Goal: Information Seeking & Learning: Understand process/instructions

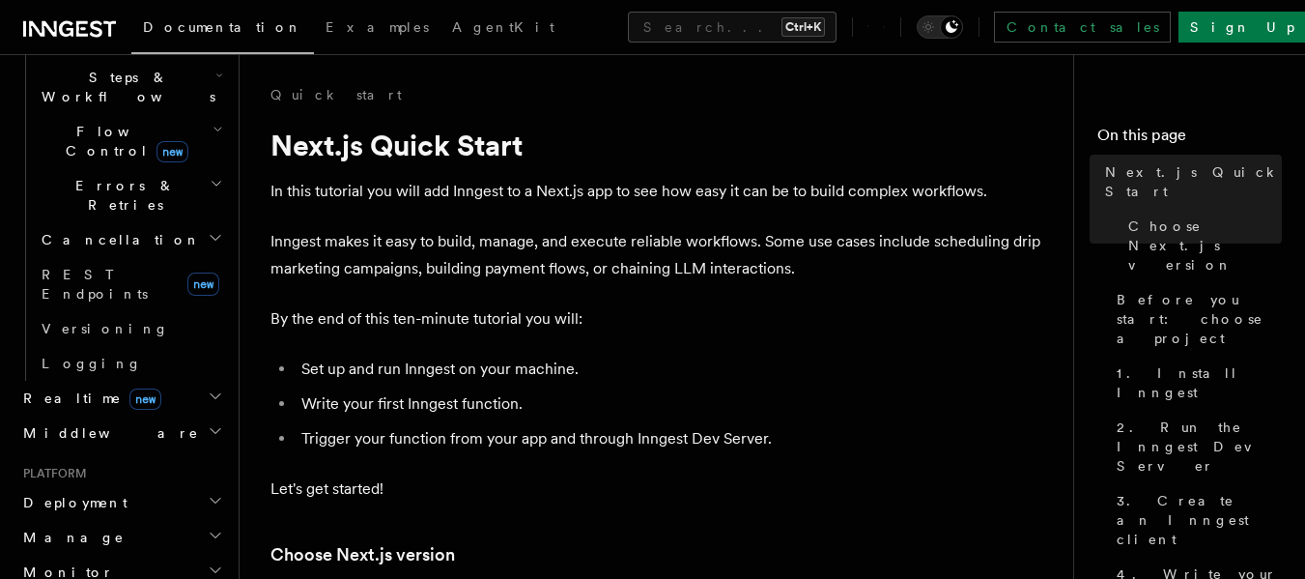
scroll to position [648, 0]
click at [103, 484] on h2 "Deployment" at bounding box center [121, 501] width 212 height 35
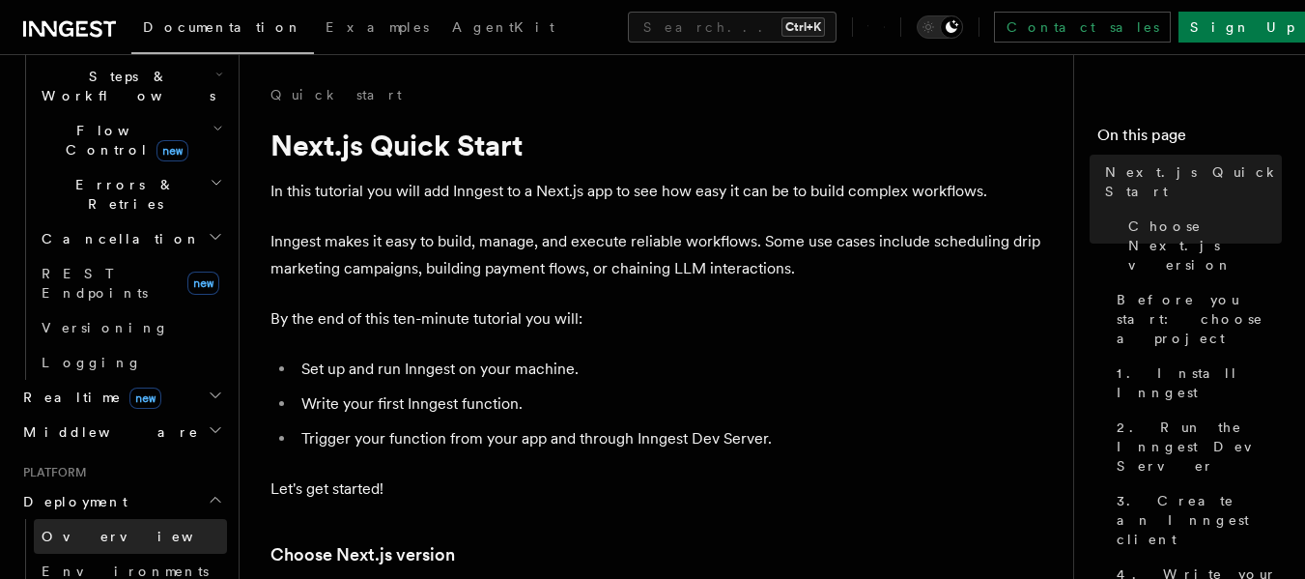
click at [65, 529] on span "Overview" at bounding box center [141, 536] width 199 height 15
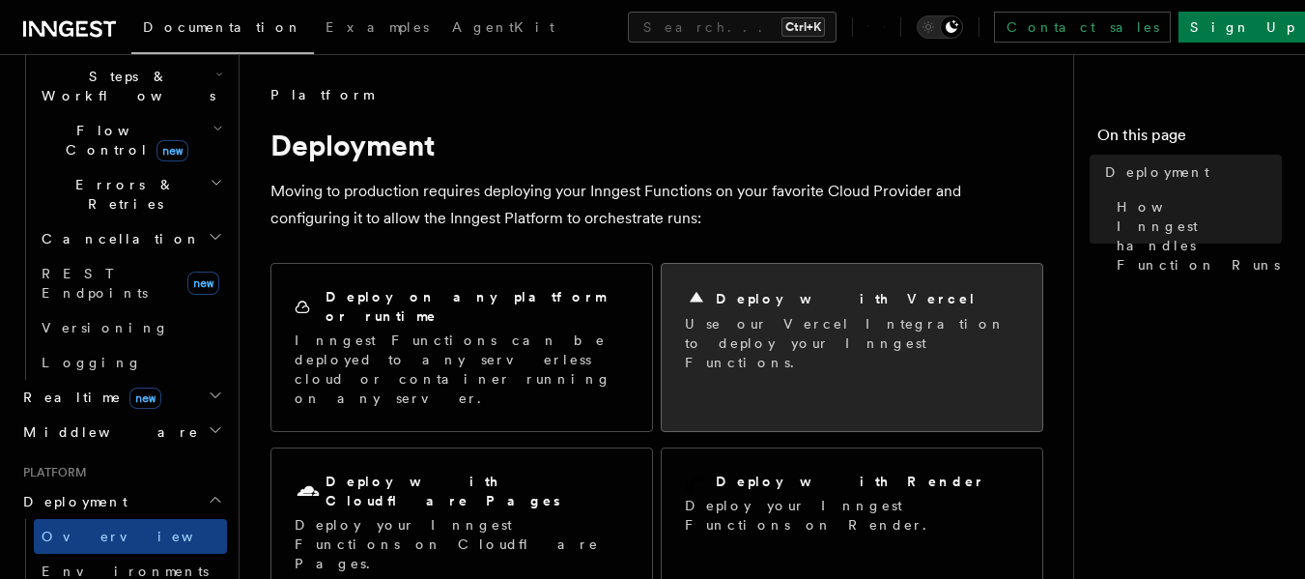
click at [827, 309] on div "Deploy with Vercel" at bounding box center [852, 298] width 334 height 23
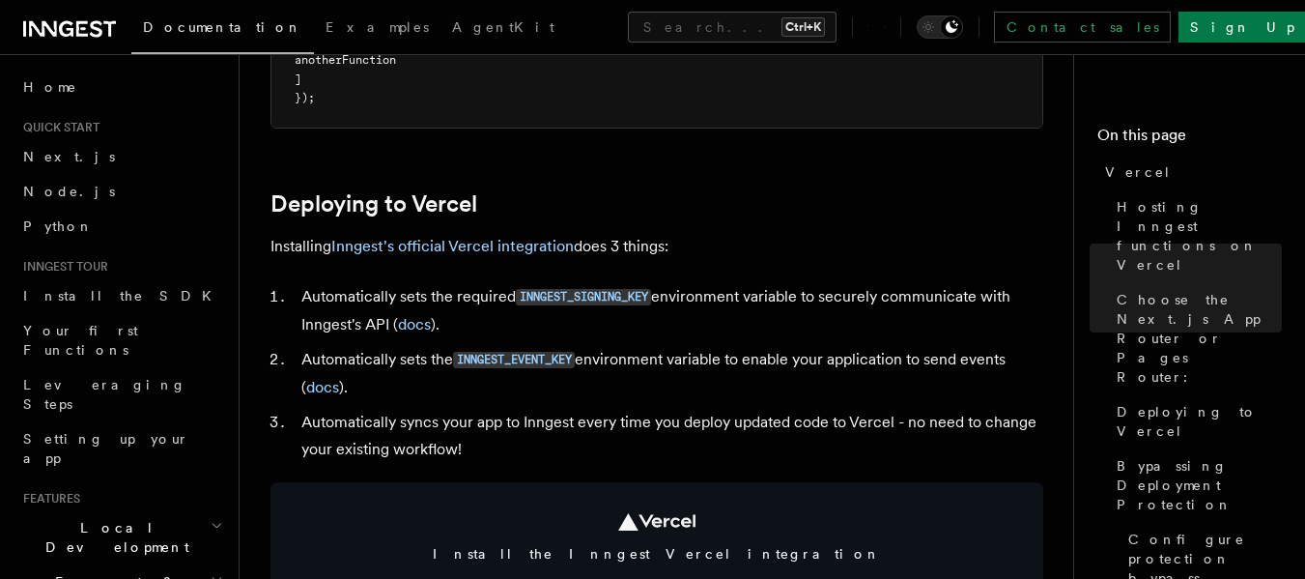
scroll to position [787, 0]
click at [524, 243] on link "Inngest's official Vercel integration" at bounding box center [452, 245] width 243 height 18
